Goal: Task Accomplishment & Management: Use online tool/utility

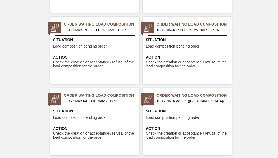
scroll to position [752, 0]
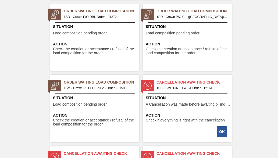
click at [84, 84] on span "Order Waiting Load Composition" at bounding box center [101, 83] width 75 height 6
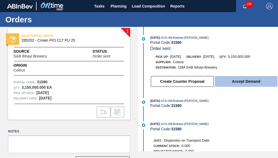
click at [232, 84] on button "Accept Demand" at bounding box center [246, 81] width 63 height 11
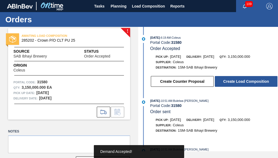
click at [232, 84] on button "Create Load Composition" at bounding box center [246, 81] width 63 height 11
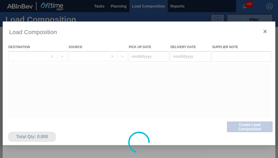
type Date "[DATE]"
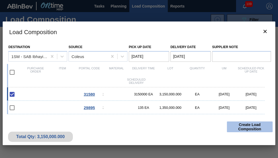
click at [254, 127] on button "Create Load Composition" at bounding box center [250, 126] width 46 height 11
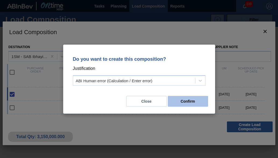
click at [174, 102] on button "Confirm" at bounding box center [188, 101] width 40 height 11
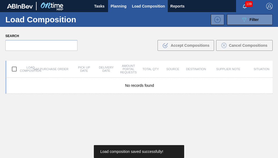
click at [123, 9] on span "Planning" at bounding box center [119, 6] width 16 height 6
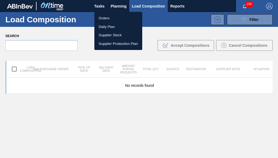
click at [115, 19] on li "Orders" at bounding box center [118, 18] width 48 height 9
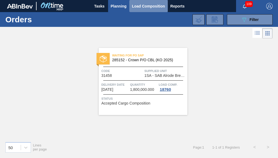
click at [143, 6] on span "Load Composition" at bounding box center [148, 6] width 33 height 6
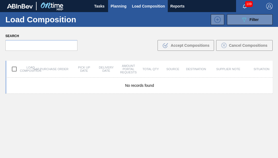
click at [118, 4] on span "Planning" at bounding box center [119, 6] width 16 height 6
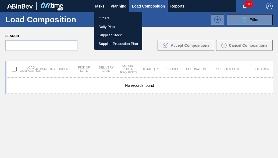
click at [171, 6] on div at bounding box center [139, 79] width 278 height 158
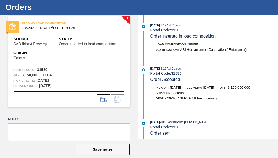
scroll to position [19, 0]
